Goal: Find specific page/section: Find specific page/section

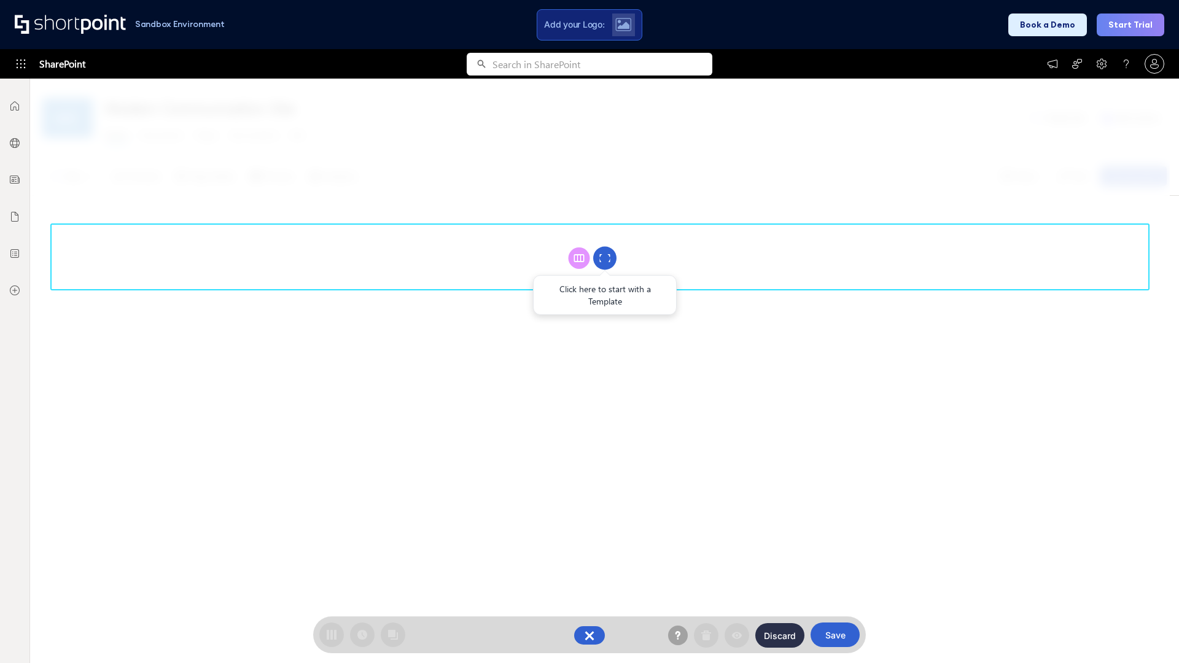
click at [605, 258] on circle at bounding box center [604, 258] width 23 height 23
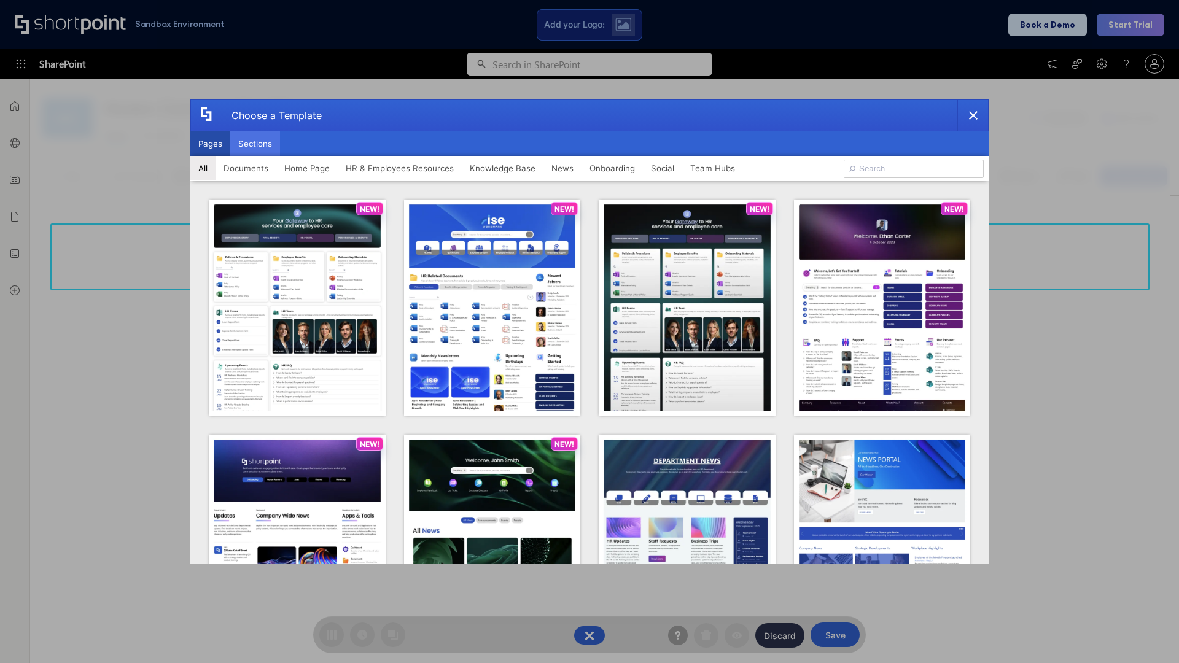
click at [255, 144] on button "Sections" at bounding box center [255, 143] width 50 height 25
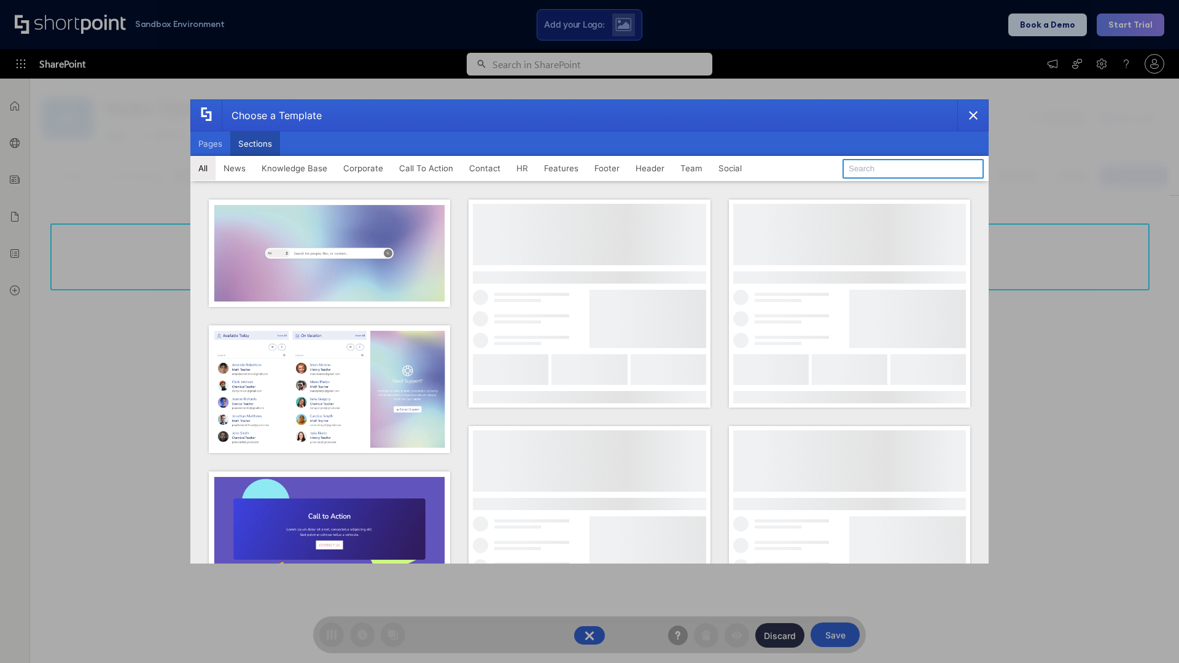
type input "Footer 3"
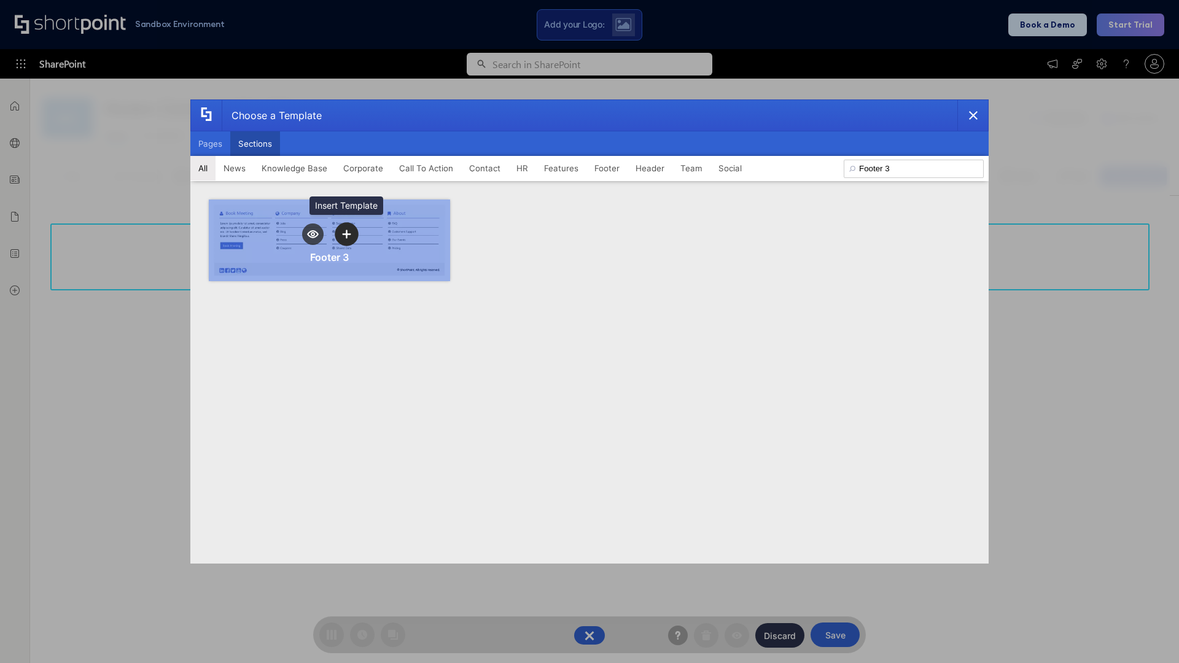
click at [346, 234] on icon "template selector" at bounding box center [346, 234] width 9 height 9
